Goal: Task Accomplishment & Management: Use online tool/utility

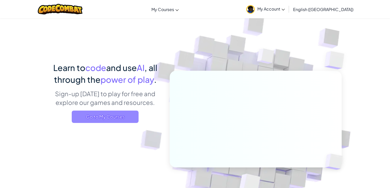
click at [116, 115] on span "Go to My Courses" at bounding box center [105, 117] width 67 height 12
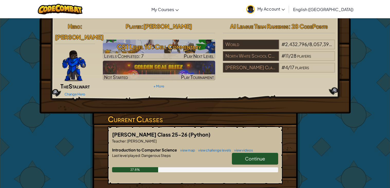
click at [257, 156] on span "Continue" at bounding box center [255, 159] width 20 height 6
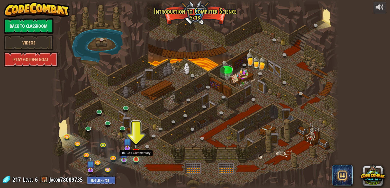
click at [137, 158] on img at bounding box center [135, 151] width 7 height 16
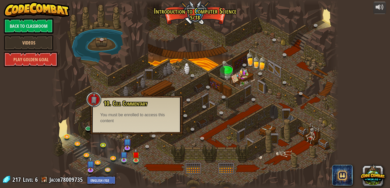
click at [150, 131] on div "10. Cell Commentary Trapped in a prison cell with the famous wizard! Say the pa…" at bounding box center [136, 115] width 93 height 39
click at [138, 158] on img at bounding box center [135, 151] width 7 height 16
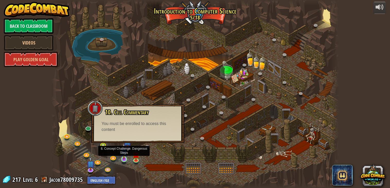
click at [124, 156] on img at bounding box center [123, 151] width 7 height 16
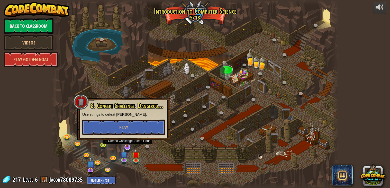
click at [127, 143] on img at bounding box center [127, 138] width 8 height 19
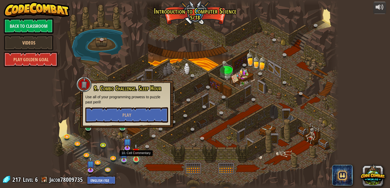
click at [137, 159] on img at bounding box center [135, 151] width 7 height 16
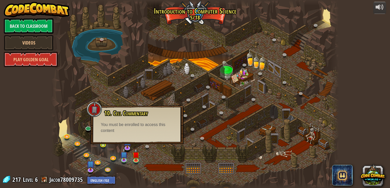
click at [132, 133] on div "You must be enrolled to access this content" at bounding box center [137, 128] width 73 height 12
click at [124, 118] on div "10. Cell Commentary Trapped in a prison cell with the famous wizard! Say the pa…" at bounding box center [137, 122] width 83 height 24
click at [129, 145] on img at bounding box center [127, 138] width 8 height 19
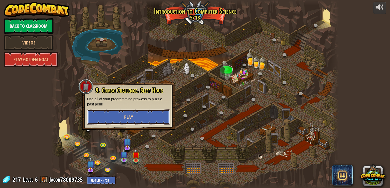
click at [138, 119] on button "Play" at bounding box center [128, 116] width 83 height 15
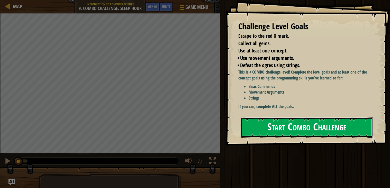
click at [293, 130] on button "Start Combo Challenge" at bounding box center [307, 127] width 132 height 20
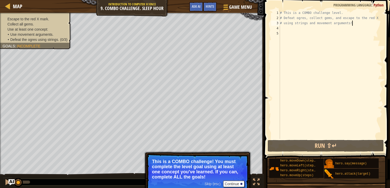
click at [362, 23] on div "# This is a COMBO challenge level. # Defeat [PERSON_NAME], collect gems, and es…" at bounding box center [330, 79] width 103 height 139
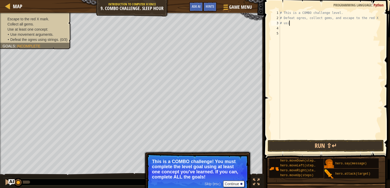
type textarea "#"
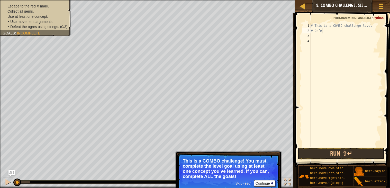
type textarea "#"
type textarea "h"
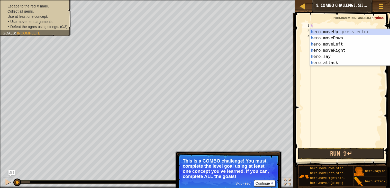
scroll to position [2, 0]
click at [343, 39] on div "h ero.moveUp press enter h ero.moveDown press enter h ero.moveLeft press enter …" at bounding box center [358, 53] width 97 height 49
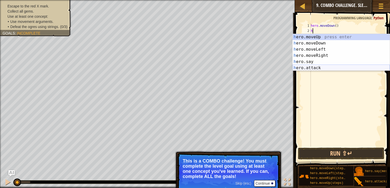
click at [325, 68] on div "h ero.moveUp press enter h ero.moveDown press enter h ero.moveLeft press enter …" at bounding box center [341, 58] width 97 height 49
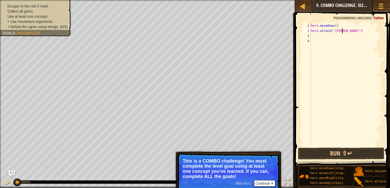
scroll to position [2, 3]
type textarea "hero.attack("bubble")"
click at [345, 153] on button "Run ⇧↵" at bounding box center [341, 154] width 86 height 12
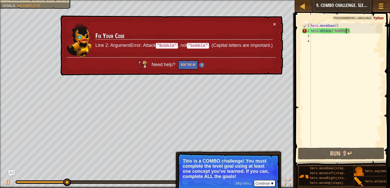
click at [323, 37] on div "hero . moveDown ( ) hero . attack ( "bubble" )" at bounding box center [346, 90] width 73 height 134
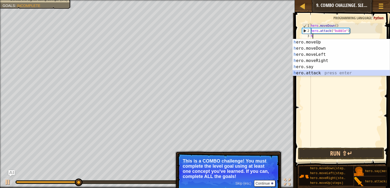
click at [325, 74] on div "h ero.moveUp press enter h ero.moveDown press enter h ero.moveLeft press enter …" at bounding box center [341, 63] width 97 height 49
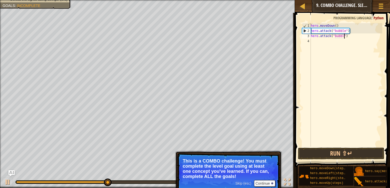
scroll to position [2, 3]
type textarea "hero.attack("bubble")"
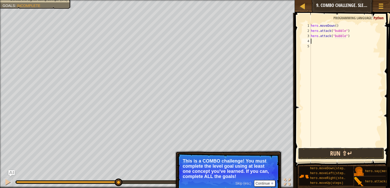
click at [348, 154] on button "Run ⇧↵" at bounding box center [341, 154] width 86 height 12
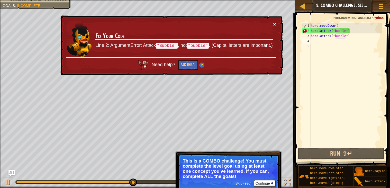
click at [276, 24] on button "×" at bounding box center [274, 23] width 3 height 5
click at [346, 33] on div "hero . moveDown ( ) hero . attack ( "bubble" ) hero . attack ( "bubble" )" at bounding box center [346, 90] width 73 height 134
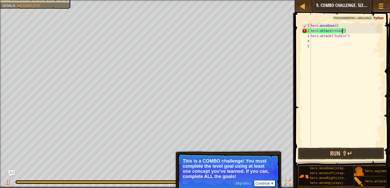
scroll to position [2, 3]
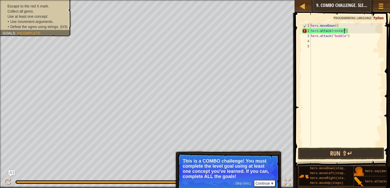
click at [347, 38] on div "hero . moveDown ( ) hero . attack ( rexxar ") hero . attack ( "bubble" )" at bounding box center [346, 90] width 73 height 134
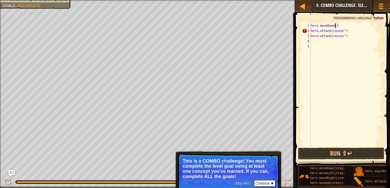
click at [334, 24] on div "hero . moveDown ( ) hero . attack ( rexxar ") hero . attack ( rexxar ")" at bounding box center [346, 90] width 73 height 134
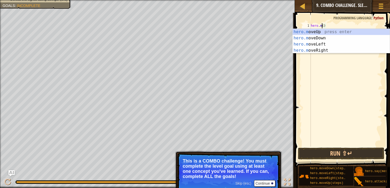
scroll to position [2, 1]
click at [327, 30] on div "hero.m oveUp press enter hero.m oveDown press enter hero.m oveLeft press enter …" at bounding box center [341, 47] width 97 height 37
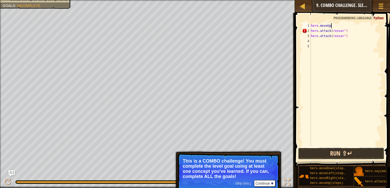
click at [328, 152] on button "Run ⇧↵" at bounding box center [341, 154] width 86 height 12
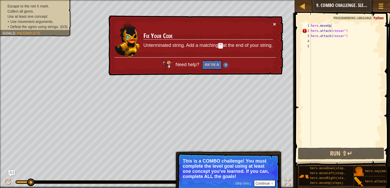
click at [274, 22] on button "×" at bounding box center [274, 23] width 3 height 5
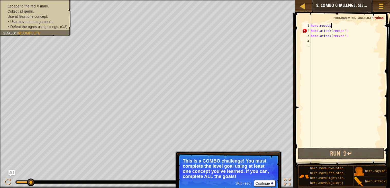
click at [353, 32] on div "hero . moveUp hero . attack ( rexxar ") hero . attack ( rexxar ")" at bounding box center [346, 90] width 73 height 134
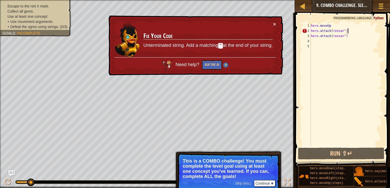
click at [350, 31] on div "hero . moveUp hero . attack ( rexxar ") hero . attack ( rexxar ")" at bounding box center [346, 90] width 73 height 134
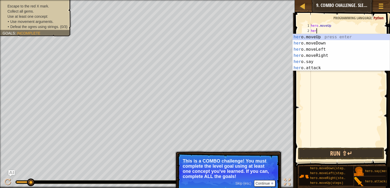
scroll to position [2, 0]
type textarea "h"
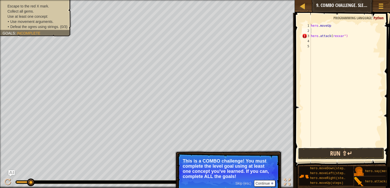
click at [338, 151] on button "Run ⇧↵" at bounding box center [341, 154] width 86 height 12
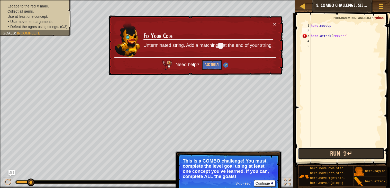
click at [338, 151] on button "Run ⇧↵" at bounding box center [341, 154] width 86 height 12
click at [366, 35] on div "hero . moveUp hero . attack ( rexxar ")" at bounding box center [346, 90] width 73 height 134
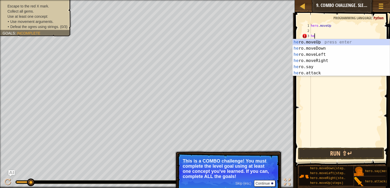
type textarea "h"
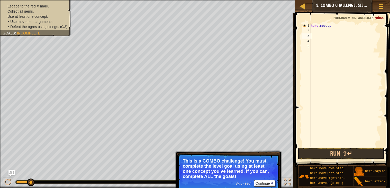
click at [333, 27] on div "hero . moveUp" at bounding box center [346, 90] width 73 height 134
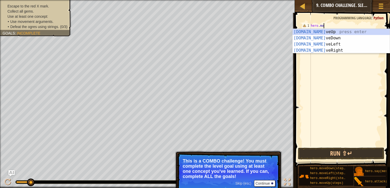
type textarea "hero.m"
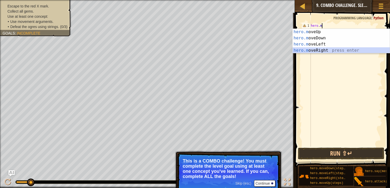
click at [322, 52] on div "hero.m oveUp press enter hero.m oveDown press enter hero.m oveLeft press enter …" at bounding box center [341, 47] width 97 height 37
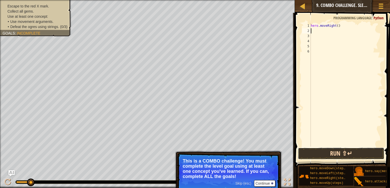
click at [330, 152] on button "Run ⇧↵" at bounding box center [341, 154] width 86 height 12
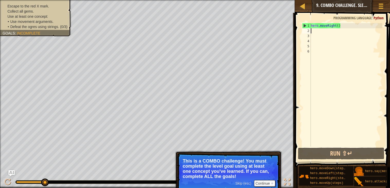
type textarea "h"
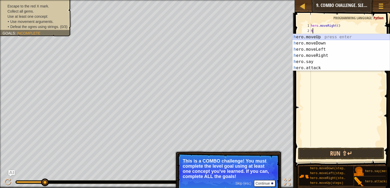
click at [335, 36] on div "h ero.moveUp press enter h ero.moveDown press enter h ero.moveLeft press enter …" at bounding box center [341, 58] width 97 height 49
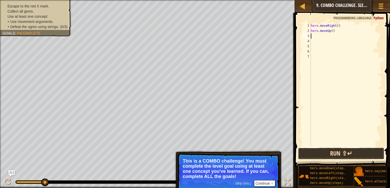
click at [354, 153] on button "Run ⇧↵" at bounding box center [341, 154] width 86 height 12
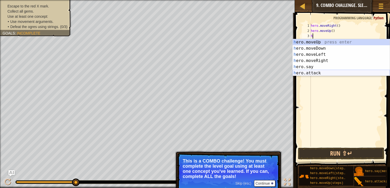
click at [315, 72] on div "h ero.moveUp press enter h ero.moveDown press enter h ero.moveLeft press enter …" at bounding box center [341, 63] width 97 height 49
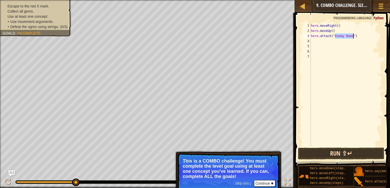
type textarea "hero.attack("Enemy Name")"
click at [325, 151] on button "Run ⇧↵" at bounding box center [341, 154] width 86 height 12
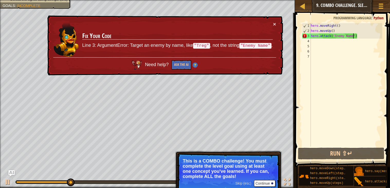
click at [361, 40] on div "hero . moveRight ( ) hero . moveUp ( ) hero . attack ( "Enemy Name" )" at bounding box center [346, 90] width 73 height 134
click at [358, 33] on div "hero . moveRight ( ) hero . moveUp ( ) hero . attack ( "Enemy Name" )" at bounding box center [346, 90] width 73 height 134
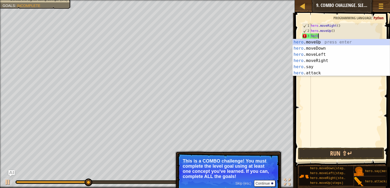
type textarea "h"
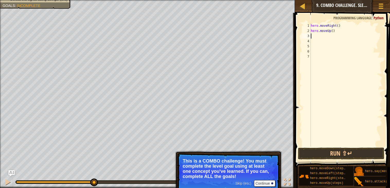
click at [338, 32] on div "hero . moveRight ( ) hero . moveUp ( )" at bounding box center [346, 90] width 73 height 134
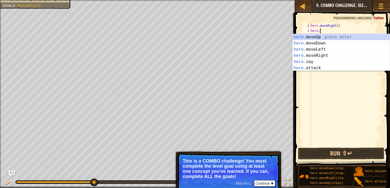
type textarea "hero"
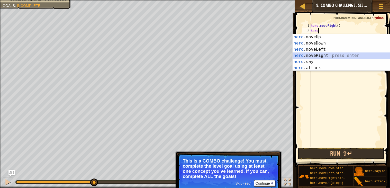
click at [328, 55] on div "hero .moveUp press enter hero .moveDown press enter hero .moveLeft press enter …" at bounding box center [341, 58] width 97 height 49
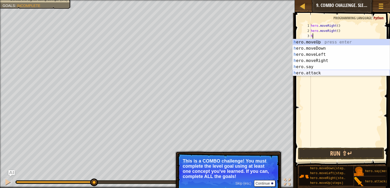
click at [324, 72] on div "h ero.moveUp press enter h ero.moveDown press enter h ero.moveLeft press enter …" at bounding box center [341, 63] width 97 height 49
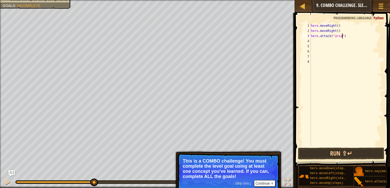
scroll to position [2, 2]
click at [364, 153] on button "Run ⇧↵" at bounding box center [341, 154] width 86 height 12
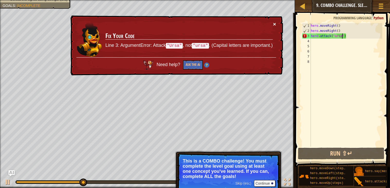
click at [273, 25] on button "×" at bounding box center [274, 23] width 3 height 5
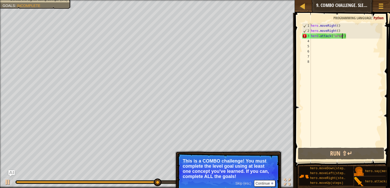
click at [346, 28] on div "hero . moveRight ( ) hero . moveRight ( ) hero . attack ( "ursa" )" at bounding box center [346, 90] width 73 height 134
click at [348, 38] on div "hero . moveRight ( ) hero . moveRight ( ) hero . attack ( "ursa" )" at bounding box center [346, 90] width 73 height 134
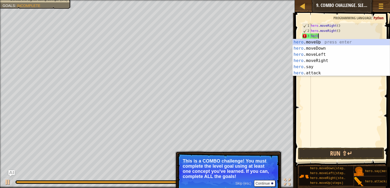
scroll to position [2, 0]
type textarea "h"
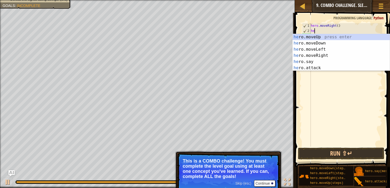
type textarea "h"
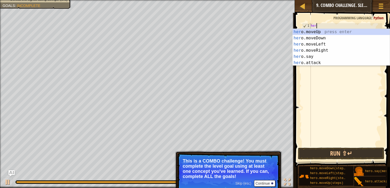
type textarea "h"
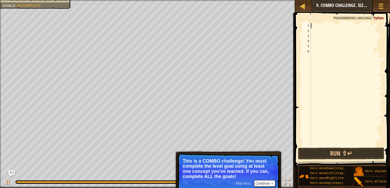
type textarea "h"
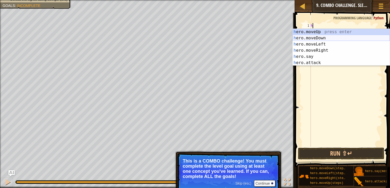
click at [322, 38] on div "h ero.moveUp press enter h ero.moveDown press enter h ero.moveLeft press enter …" at bounding box center [341, 53] width 97 height 49
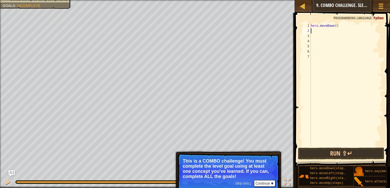
type textarea "h"
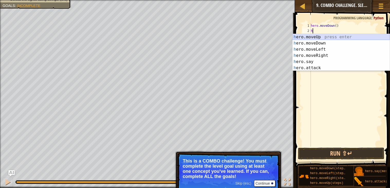
click at [322, 36] on div "h ero.moveUp press enter h ero.moveDown press enter h ero.moveLeft press enter …" at bounding box center [341, 58] width 97 height 49
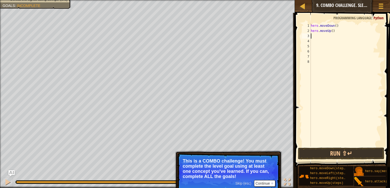
click at [333, 30] on div "hero . moveDown ( ) hero . moveUp ( )" at bounding box center [346, 90] width 73 height 134
type textarea "hero.moveUp(2)"
click at [347, 151] on button "Run ⇧↵" at bounding box center [341, 154] width 86 height 12
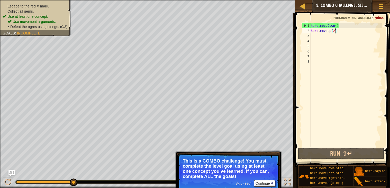
click at [313, 37] on div "hero . moveDown ( ) hero . moveUp ( 2 )" at bounding box center [346, 90] width 73 height 134
type textarea "h"
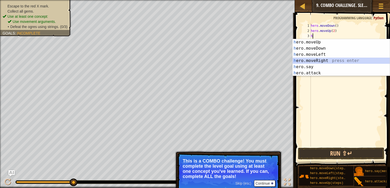
click at [325, 59] on div "h ero.moveUp press enter h ero.moveDown press enter h ero.moveLeft press enter …" at bounding box center [341, 63] width 97 height 49
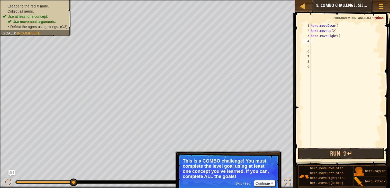
click at [339, 38] on div "hero . moveDown ( ) hero . moveUp ( 2 ) hero . moveRight ( )" at bounding box center [346, 90] width 73 height 134
click at [366, 153] on button "Run ⇧↵" at bounding box center [341, 154] width 86 height 12
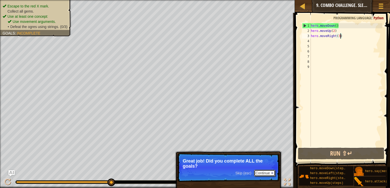
click at [262, 176] on button "Continue" at bounding box center [264, 173] width 21 height 7
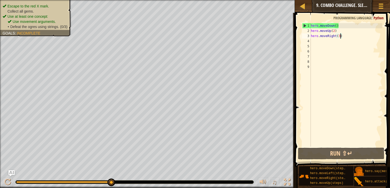
click at [342, 34] on div "hero . moveDown ( ) hero . moveUp ( 2 ) hero . moveRight ( 3 )" at bounding box center [346, 90] width 73 height 134
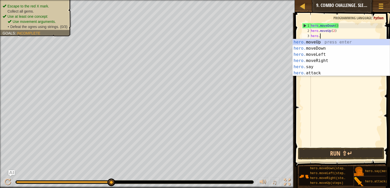
scroll to position [2, 0]
type textarea "h"
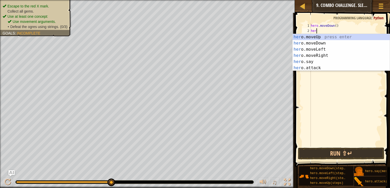
type textarea "he"
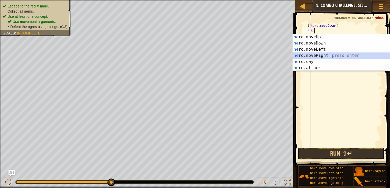
click at [342, 57] on div "he ro.moveUp press enter he ro.moveDown press enter he ro.moveLeft press enter …" at bounding box center [341, 58] width 97 height 49
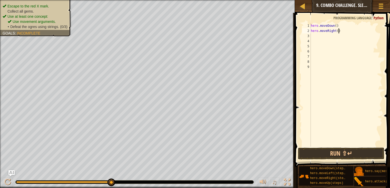
click at [339, 31] on div "hero . moveDown ( ) hero . moveRight ( )" at bounding box center [346, 90] width 73 height 134
type textarea "hero.moveRight(3)"
click at [333, 155] on button "Run ⇧↵" at bounding box center [341, 154] width 86 height 12
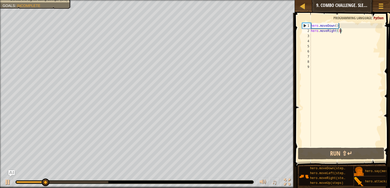
click at [316, 35] on div "hero . moveDown ( ) hero . moveRight ( 3 )" at bounding box center [346, 90] width 73 height 134
type textarea "h"
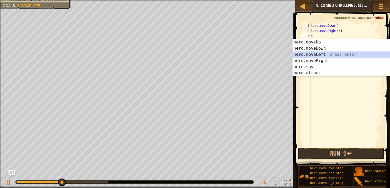
click at [314, 53] on div "h ero.moveUp press enter h ero.moveDown press enter h ero.moveLeft press enter …" at bounding box center [341, 63] width 97 height 49
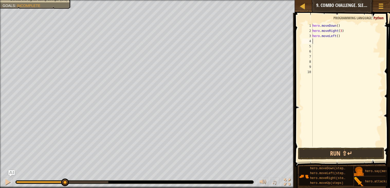
click at [338, 37] on div "hero . moveDown ( ) hero . moveRight ( 3 ) hero . moveLeft ( )" at bounding box center [346, 90] width 71 height 134
type textarea "hero.moveLeft(3)"
click at [315, 42] on div "hero . moveDown ( ) hero . moveRight ( 3 ) hero . moveLeft ( 3 )" at bounding box center [346, 90] width 71 height 134
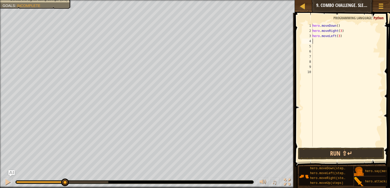
type textarea "h"
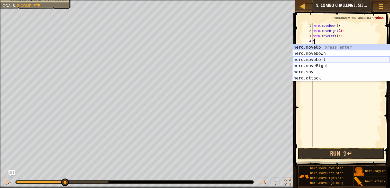
click at [322, 58] on div "h ero.moveUp press enter h ero.moveDown press enter h ero.moveLeft press enter …" at bounding box center [341, 68] width 97 height 49
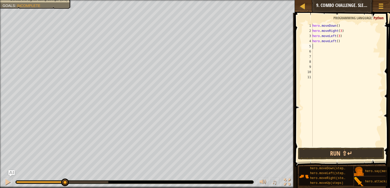
click at [342, 41] on div "hero . moveDown ( ) hero . moveRight ( 3 ) hero . moveLeft ( 3 ) hero . moveLef…" at bounding box center [346, 90] width 71 height 134
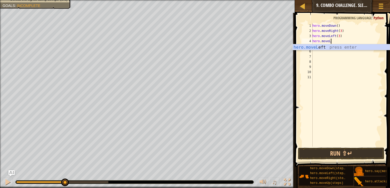
type textarea "hero.move"
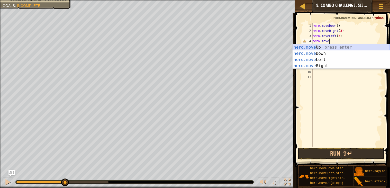
click at [336, 47] on div "hero.move Up press enter hero.move Down press enter hero.move Left press enter …" at bounding box center [341, 62] width 97 height 37
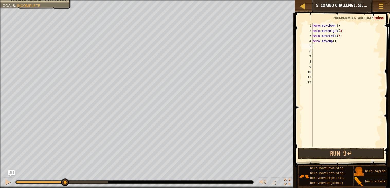
click at [336, 42] on div "hero . moveDown ( ) hero . moveRight ( 3 ) hero . moveLeft ( 3 ) hero . moveUp …" at bounding box center [346, 90] width 71 height 134
click at [376, 160] on span at bounding box center [342, 82] width 99 height 169
click at [376, 152] on button "Run ⇧↵" at bounding box center [341, 154] width 86 height 12
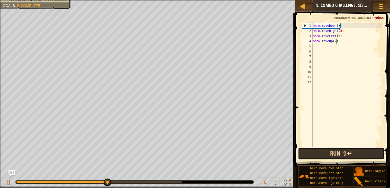
click at [376, 152] on button "Run ⇧↵" at bounding box center [341, 154] width 86 height 12
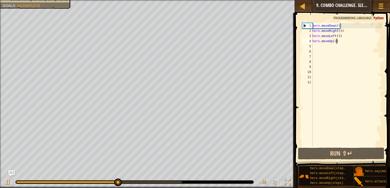
click at [339, 35] on div "hero . moveDown ( ) hero . moveRight ( 3 ) hero . moveLeft ( 3 ) hero . moveUp …" at bounding box center [346, 90] width 71 height 134
click at [341, 36] on div "hero . moveDown ( ) hero . moveRight ( 3 ) hero . moveLeft ( 3 ) hero . moveUp …" at bounding box center [346, 90] width 71 height 134
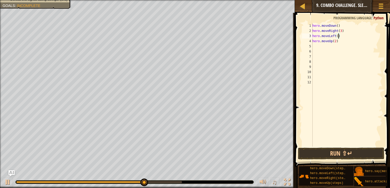
scroll to position [2, 2]
click at [366, 151] on button "Run ⇧↵" at bounding box center [341, 154] width 86 height 12
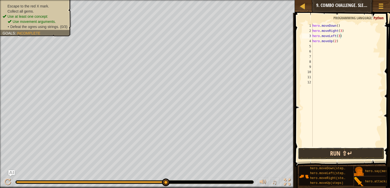
click at [341, 153] on button "Run ⇧↵" at bounding box center [341, 154] width 86 height 12
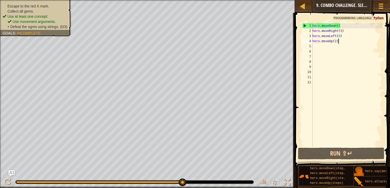
click at [342, 43] on div "hero . moveDown ( ) hero . moveRight ( 3 ) hero . moveLeft ( 3 ) hero . moveUp …" at bounding box center [346, 90] width 71 height 134
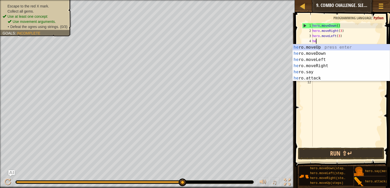
scroll to position [2, 0]
type textarea "h"
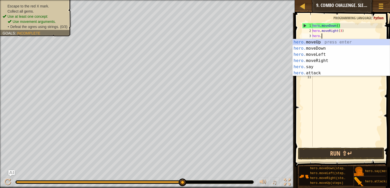
type textarea "h"
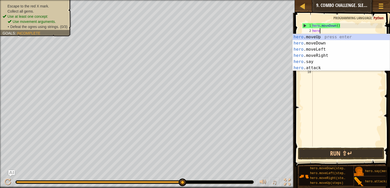
type textarea "h"
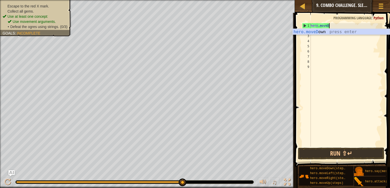
type textarea "[DOMAIN_NAME]"
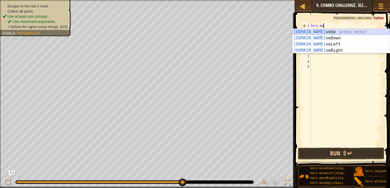
click at [330, 31] on div "[DOMAIN_NAME] veUp press enter [DOMAIN_NAME] veDown press enter [DOMAIN_NAME] v…" at bounding box center [341, 47] width 97 height 37
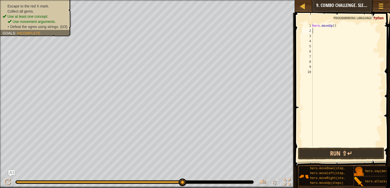
type textarea "h"
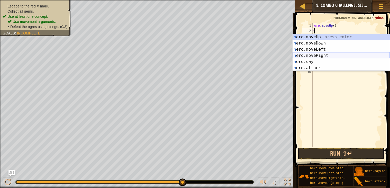
click at [329, 56] on div "h ero.moveUp press enter h ero.moveDown press enter h ero.moveLeft press enter …" at bounding box center [341, 58] width 97 height 49
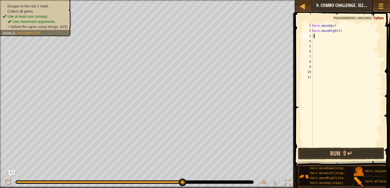
click at [341, 31] on div "hero . moveUp ( ) hero . moveRight ( ) 3" at bounding box center [346, 90] width 71 height 134
click at [322, 37] on div "hero . moveUp ( ) hero . moveRight ( 3 ) 3" at bounding box center [346, 90] width 71 height 134
type textarea "3"
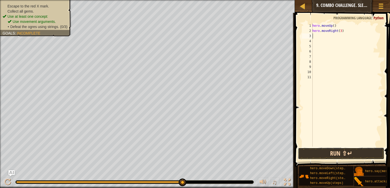
click at [361, 155] on button "Run ⇧↵" at bounding box center [341, 154] width 86 height 12
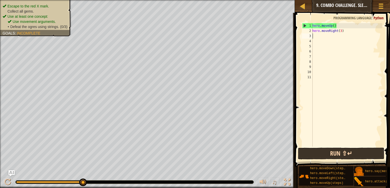
type textarea "h"
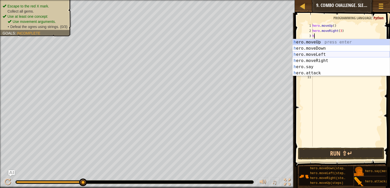
click at [322, 53] on div "h ero.moveUp press enter h ero.moveDown press enter h ero.moveLeft press enter …" at bounding box center [341, 63] width 97 height 49
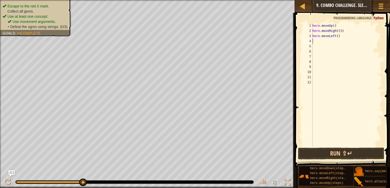
click at [340, 36] on div "hero . moveUp ( ) hero . moveRight ( 3 ) hero . moveLeft ( )" at bounding box center [346, 90] width 71 height 134
click at [336, 35] on div "hero . moveUp ( ) hero . moveRight ( 3 ) hero . moveLeft ( )" at bounding box center [346, 90] width 71 height 134
click at [338, 37] on div "hero . moveUp ( ) hero . moveRight ( 3 ) hero . moveLeft ( )" at bounding box center [346, 90] width 71 height 134
type textarea "hero.moveLeft(3)"
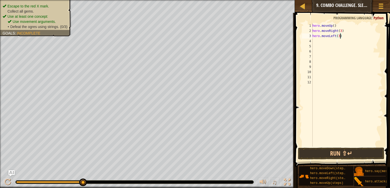
click at [318, 39] on div "hero . moveUp ( ) hero . moveRight ( 3 ) hero . moveLeft ( 3 )" at bounding box center [346, 90] width 71 height 134
type textarea "h"
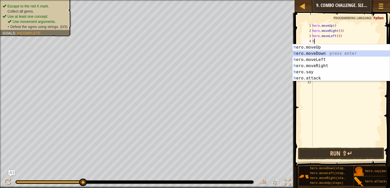
click at [321, 53] on div "h ero.moveUp press enter h ero.moveDown press enter h ero.moveLeft press enter …" at bounding box center [341, 68] width 97 height 49
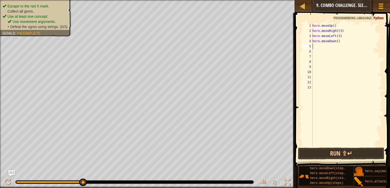
type textarea "2"
click at [338, 43] on div "hero . moveUp ( ) hero . moveRight ( 3 ) hero . moveLeft ( 3 ) hero . moveDown …" at bounding box center [346, 90] width 71 height 134
type textarea "hero.moveDown(3)"
click at [342, 151] on button "Run ⇧↵" at bounding box center [341, 154] width 86 height 12
